Goal: Information Seeking & Learning: Learn about a topic

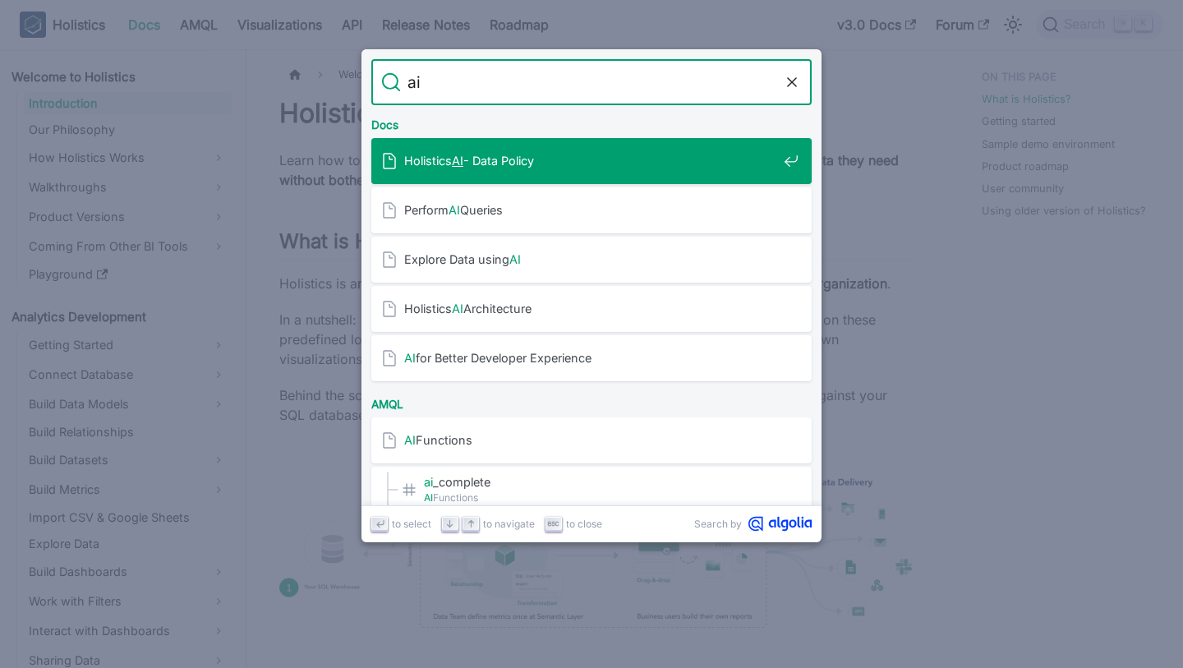
type input "ai"
click at [599, 157] on span "Holistics AI - Data Policy" at bounding box center [590, 161] width 373 height 16
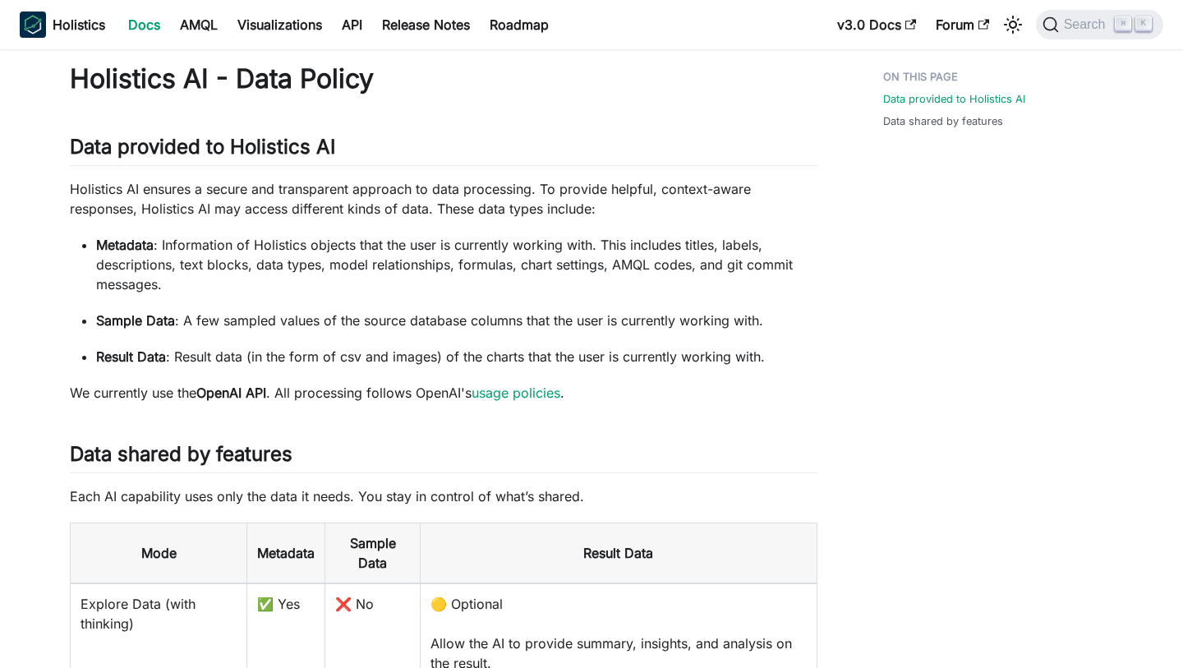
click at [324, 211] on p "Holistics AI ensures a secure and transparent approach to data processing. To p…" at bounding box center [443, 198] width 747 height 39
click at [564, 206] on p "Holistics AI ensures a secure and transparent approach to data processing. To p…" at bounding box center [443, 198] width 747 height 39
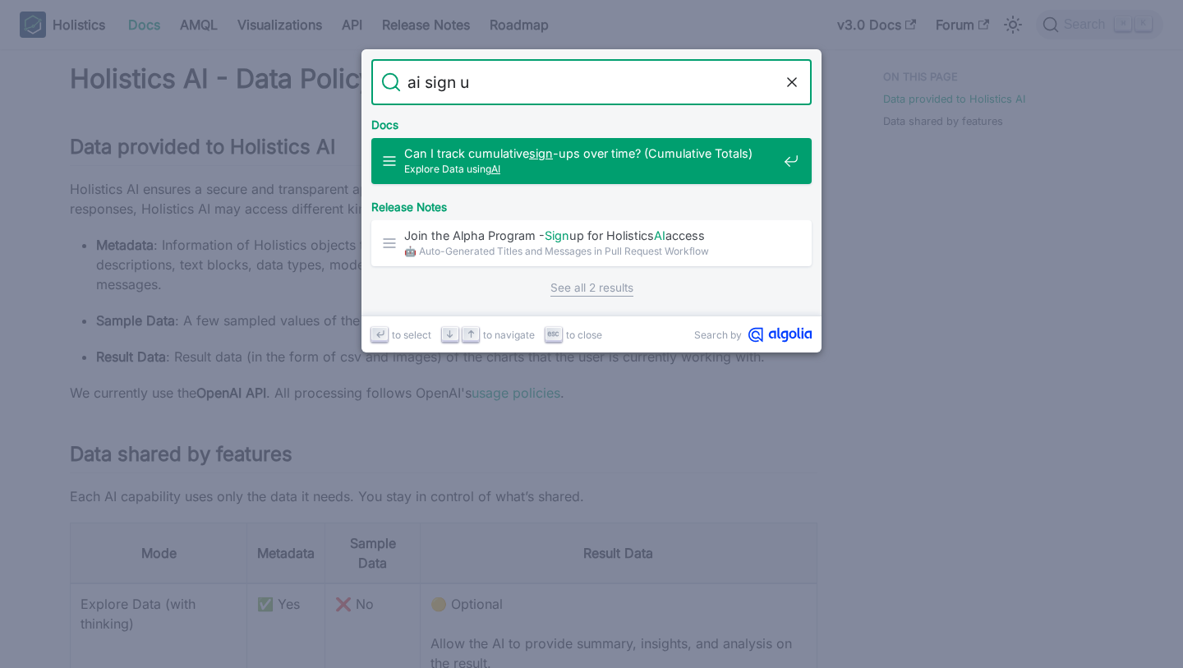
type input "ai sign up"
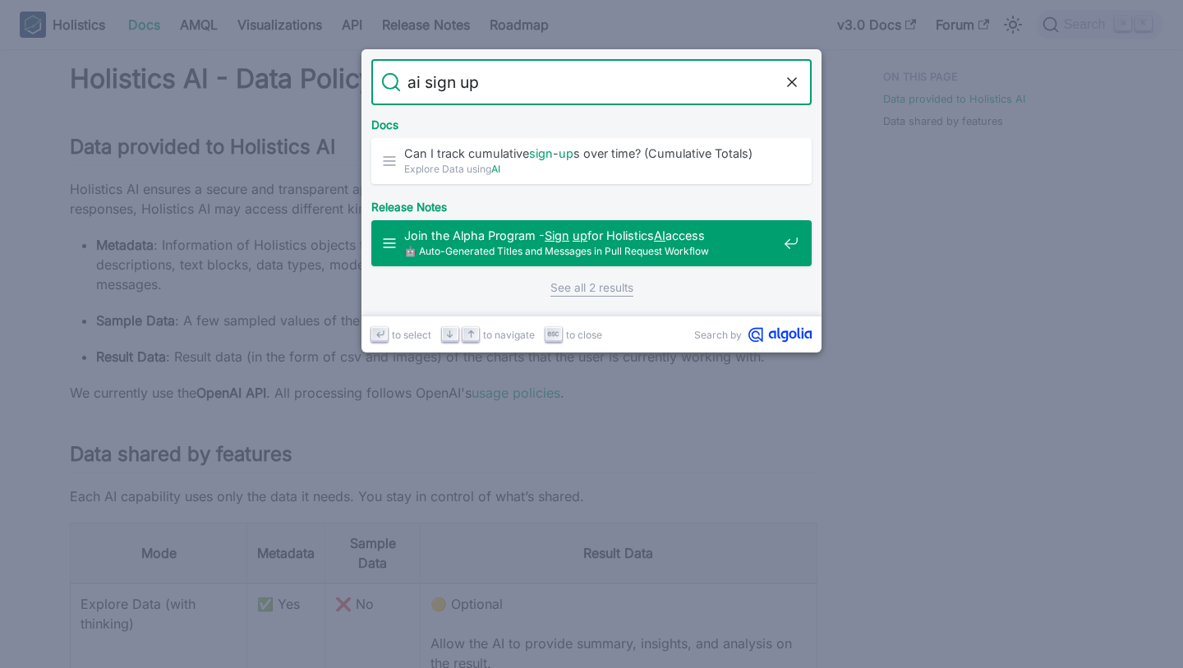
click at [475, 243] on span "🤖 Auto-Generated Titles and Messages in Pull Request Workflow" at bounding box center [590, 251] width 373 height 16
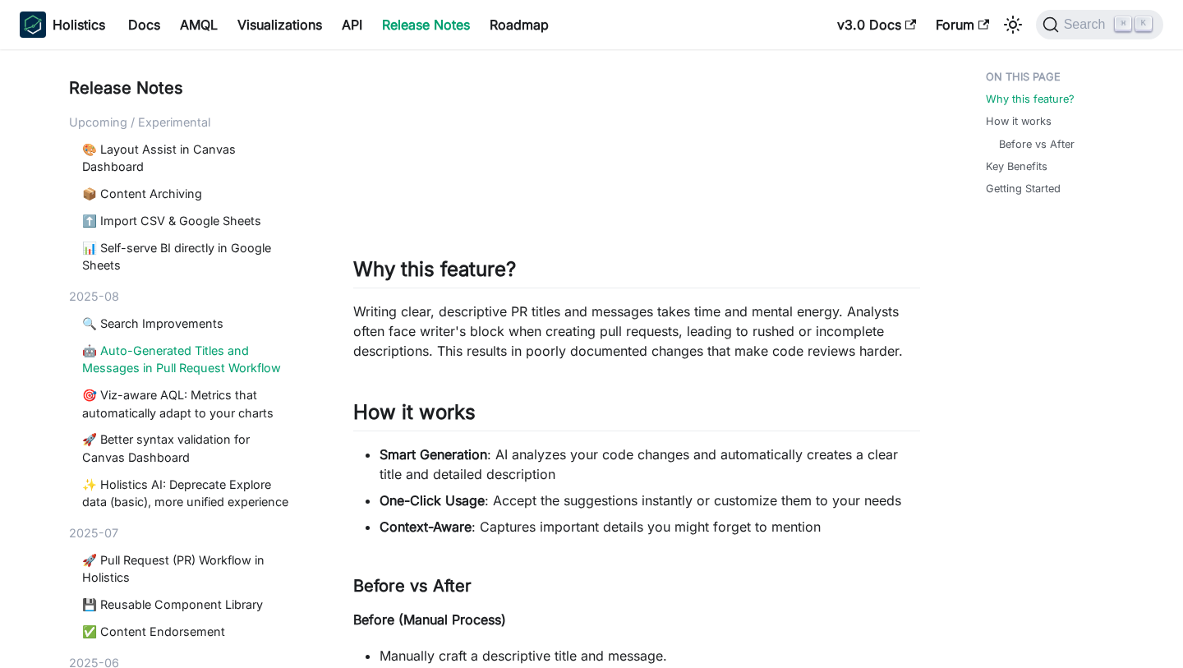
scroll to position [422, 0]
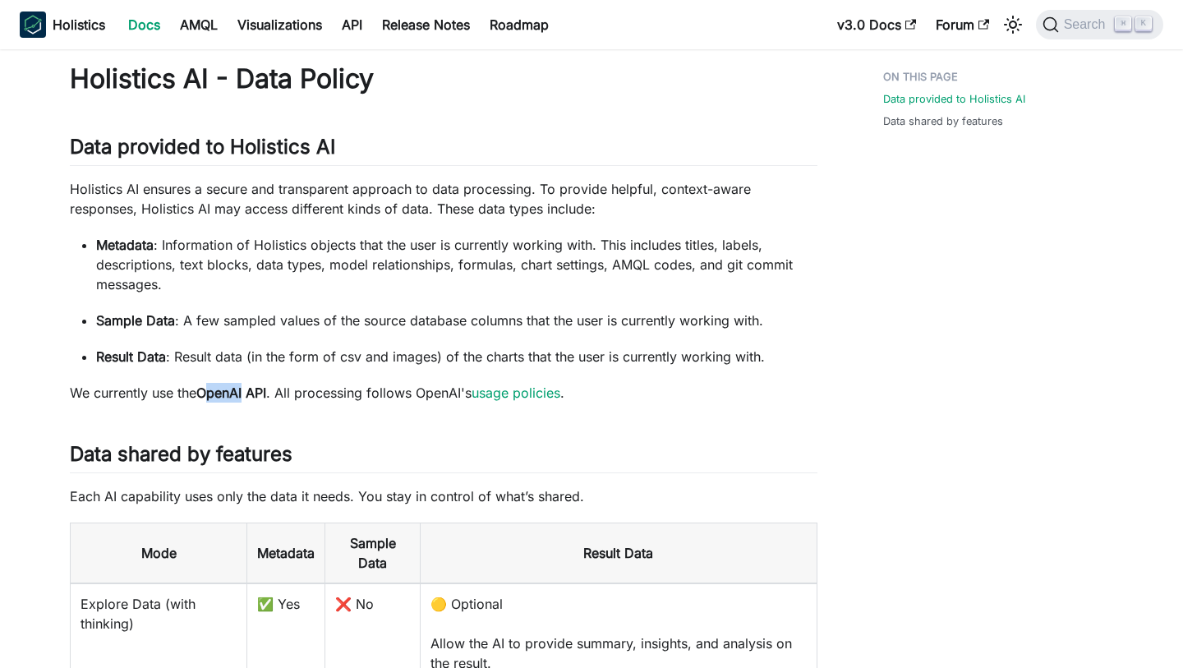
drag, startPoint x: 211, startPoint y: 393, endPoint x: 250, endPoint y: 393, distance: 38.6
click at [250, 393] on strong "OpenAI API" at bounding box center [231, 392] width 70 height 16
click at [473, 240] on p "Metadata : Information of Holistics objects that the user is currently working …" at bounding box center [456, 264] width 721 height 59
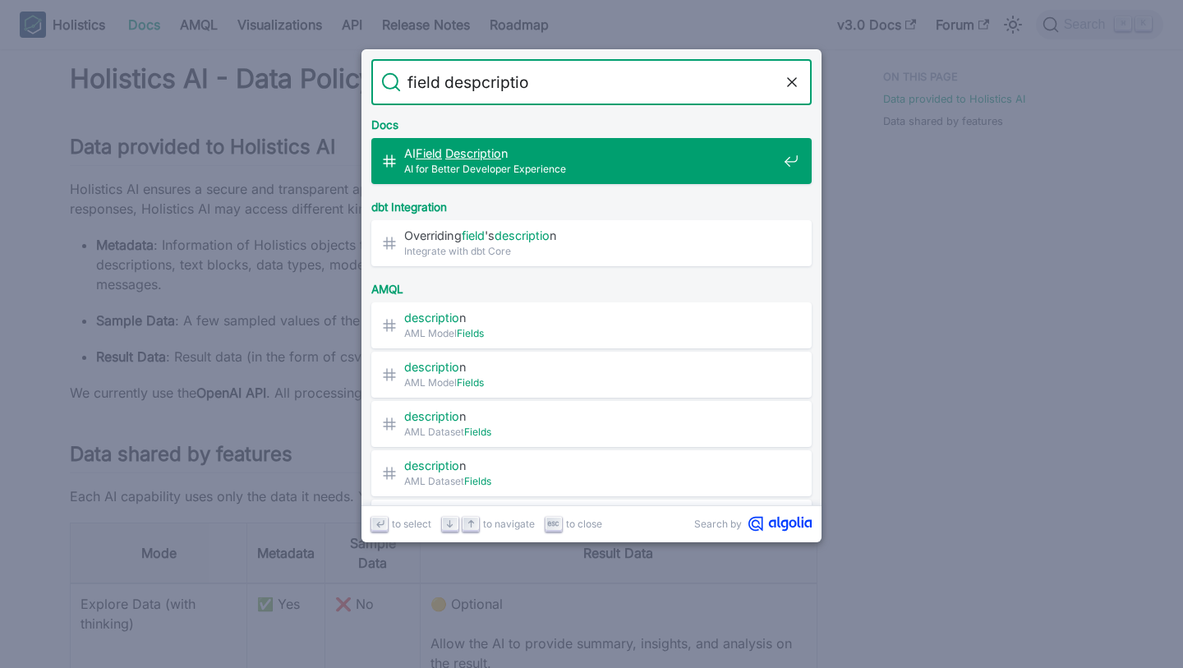
type input "field despcription"
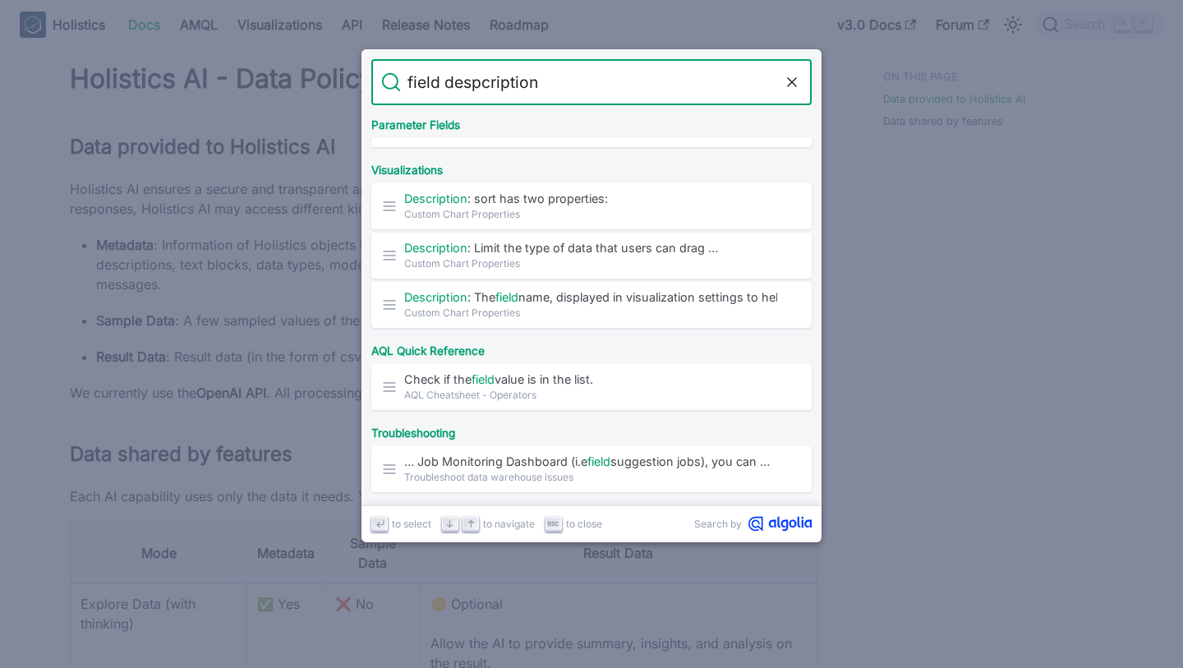
scroll to position [648, 0]
